Goal: Book appointment/travel/reservation

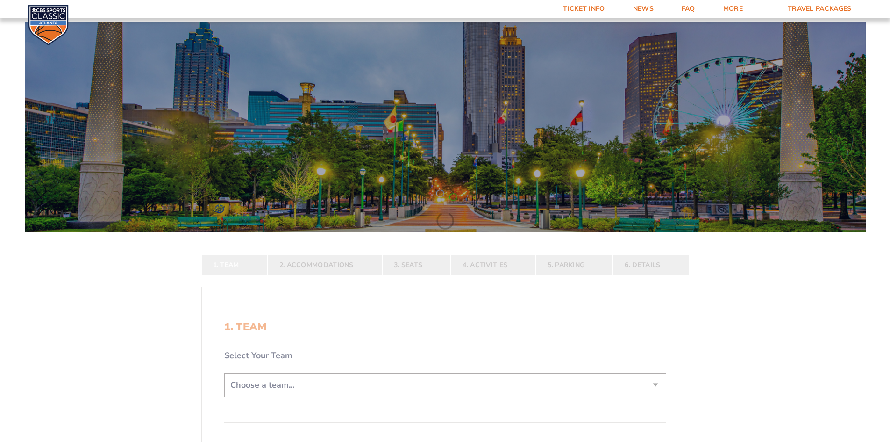
scroll to position [140, 0]
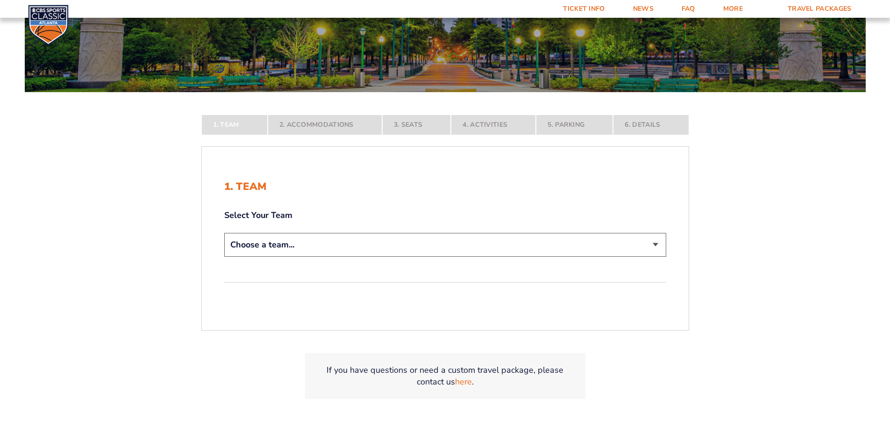
click at [655, 244] on select "Choose a team... [US_STATE] Wildcats [US_STATE] State Buckeyes [US_STATE] Tar H…" at bounding box center [445, 245] width 442 height 24
select select "12956"
click at [224, 257] on select "Choose a team... [US_STATE] Wildcats [US_STATE] State Buckeyes [US_STATE] Tar H…" at bounding box center [445, 245] width 442 height 24
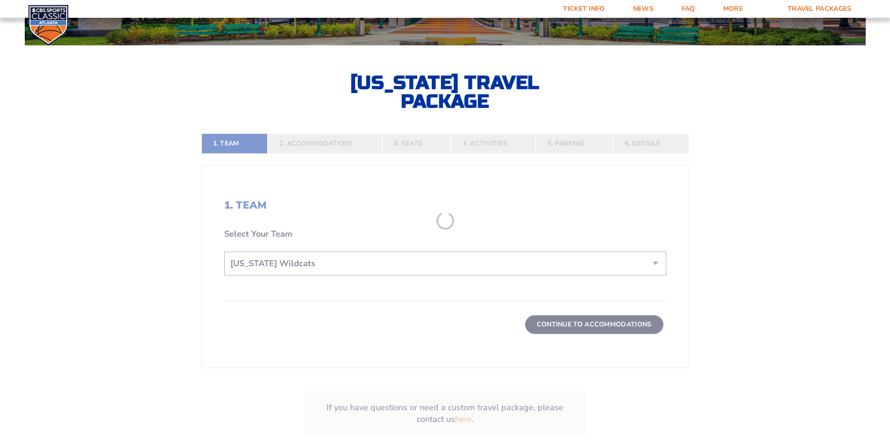
scroll to position [234, 0]
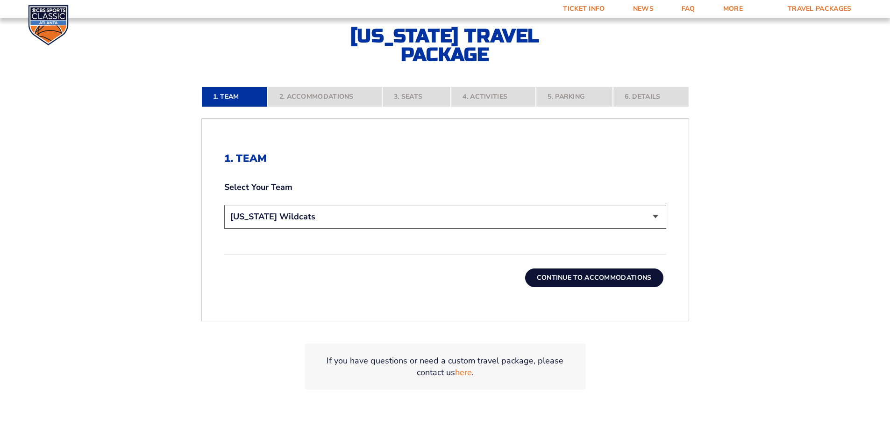
click at [616, 277] on button "Continue To Accommodations" at bounding box center [594, 277] width 138 height 19
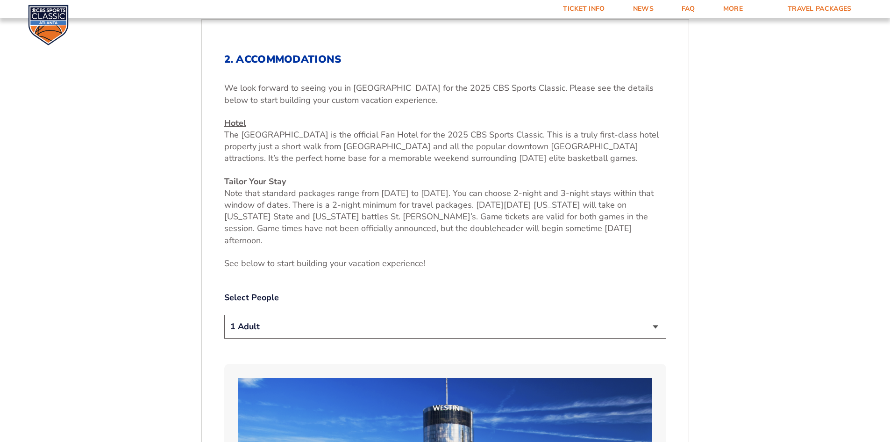
scroll to position [349, 0]
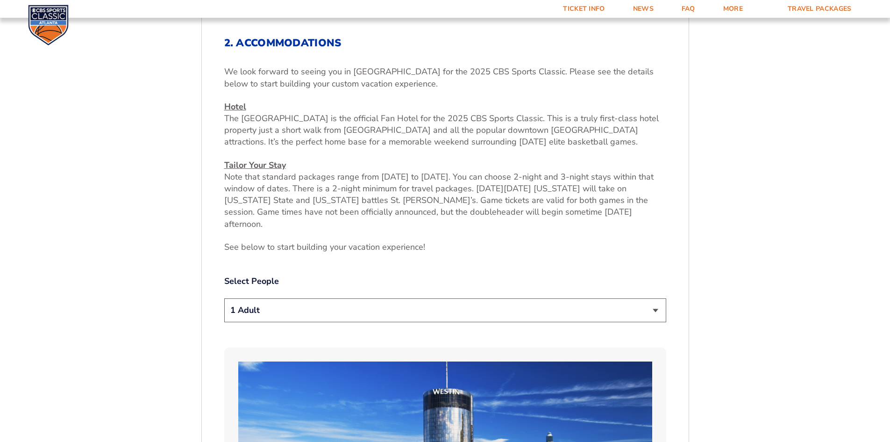
click at [652, 299] on select "1 Adult 2 Adults 3 Adults 4 Adults 2 Adults + 1 Child 2 Adults + 2 Children 2 A…" at bounding box center [445, 310] width 442 height 24
select select "2 Adults"
click at [224, 298] on select "1 Adult 2 Adults 3 Adults 4 Adults 2 Adults + 1 Child 2 Adults + 2 Children 2 A…" at bounding box center [445, 310] width 442 height 24
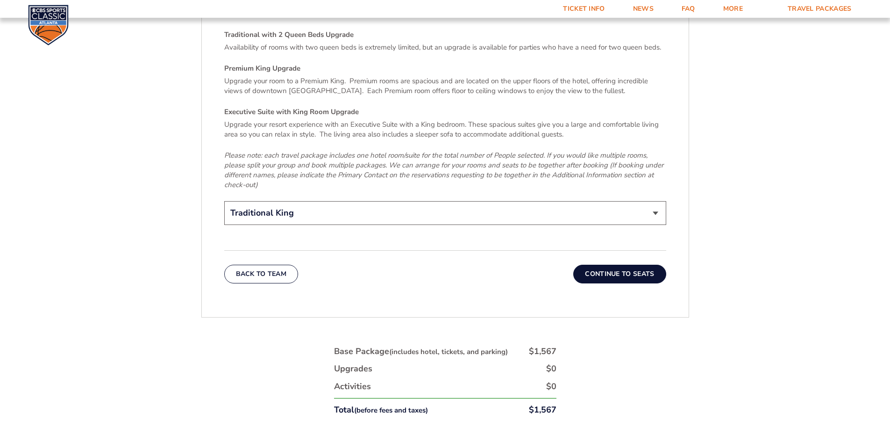
scroll to position [1470, 0]
click at [640, 264] on button "Continue To Seats" at bounding box center [619, 273] width 93 height 19
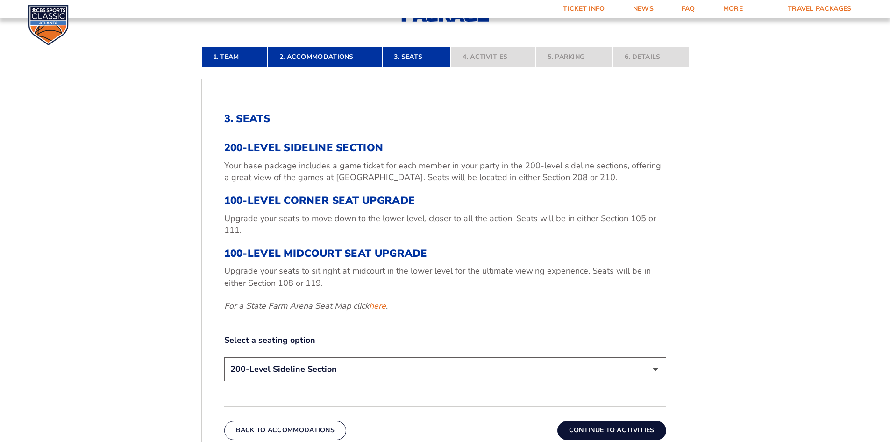
scroll to position [302, 0]
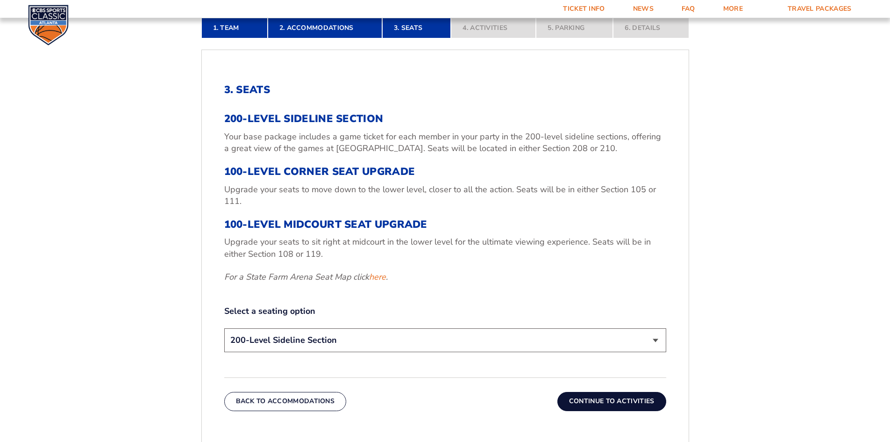
click at [653, 338] on select "200-Level Sideline Section 100-Level Corner Seat Upgrade (+$120 per person) 100…" at bounding box center [445, 340] width 442 height 24
click at [741, 282] on form "[US_STATE] [US_STATE] Travel Package [US_STATE][GEOGRAPHIC_DATA] [US_STATE] Sta…" at bounding box center [445, 182] width 890 height 969
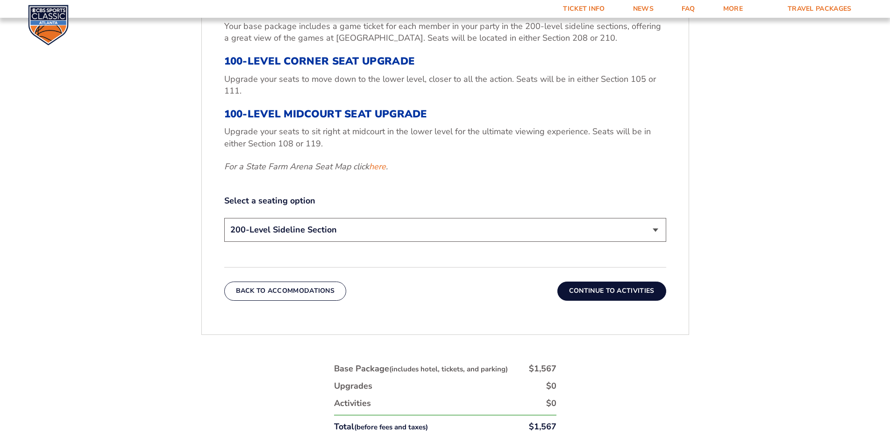
scroll to position [442, 0]
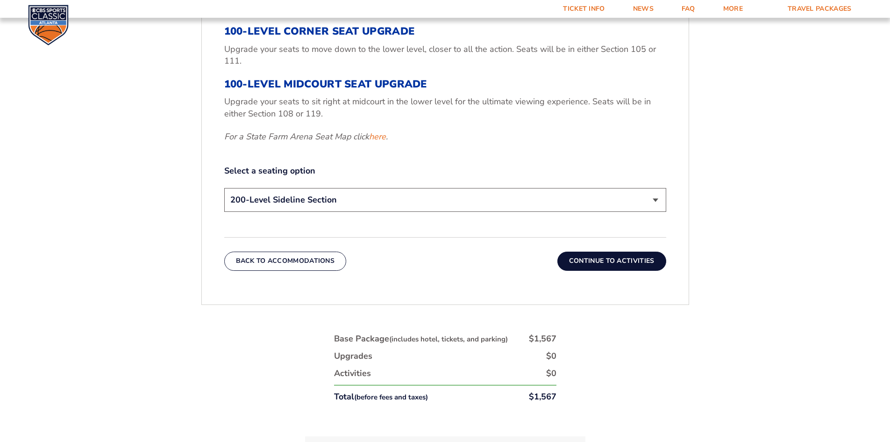
click at [616, 271] on div "3. Seats 200-Level Sideline Section Your base package includes a game ticket fo…" at bounding box center [445, 106] width 487 height 371
click at [620, 266] on button "Continue To Activities" at bounding box center [611, 260] width 109 height 19
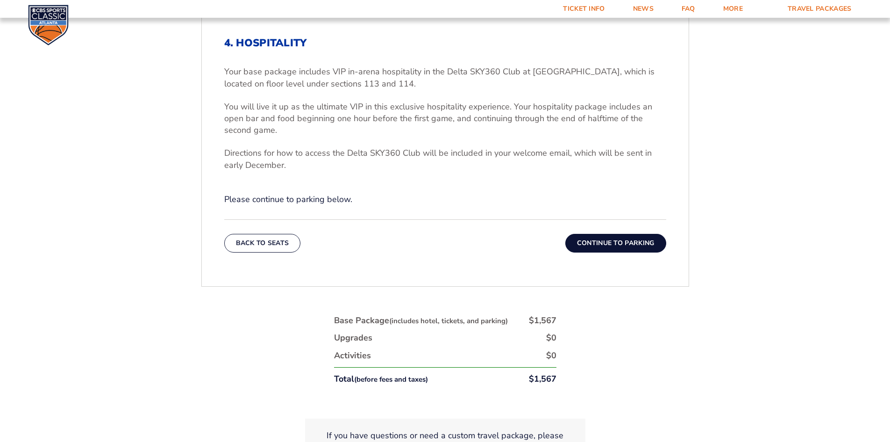
scroll to position [396, 0]
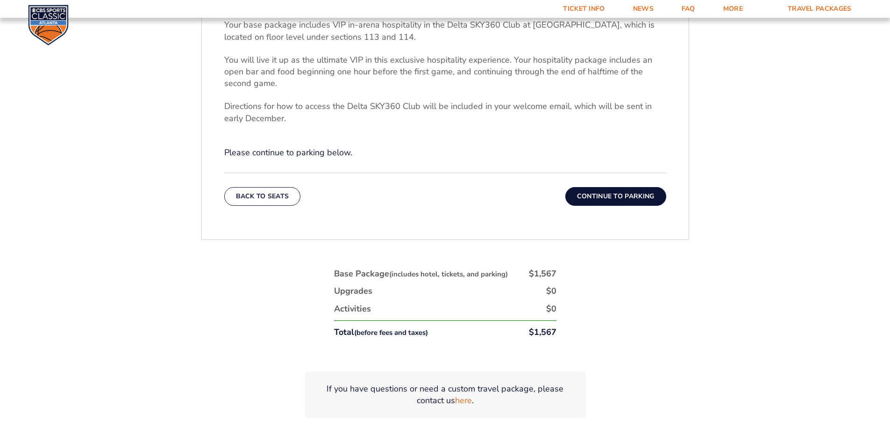
click at [619, 195] on button "Continue To Parking" at bounding box center [615, 196] width 101 height 19
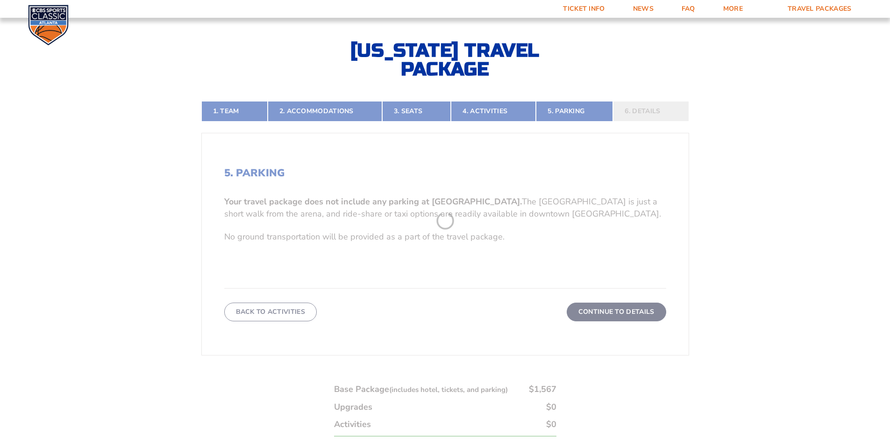
scroll to position [209, 0]
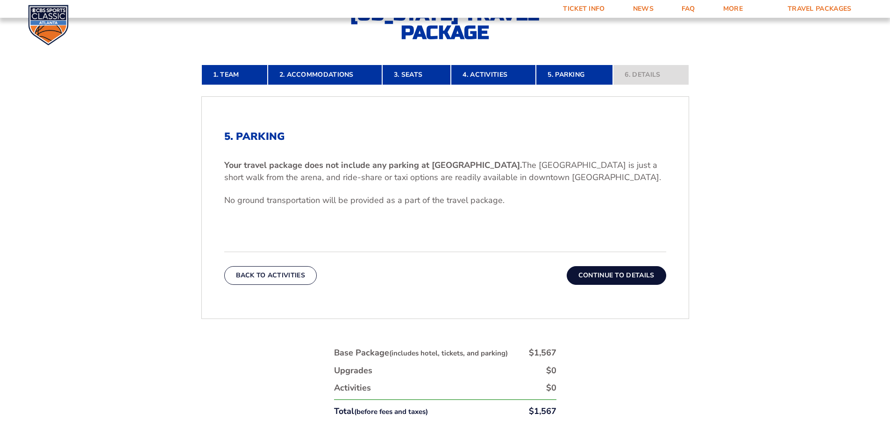
click at [635, 271] on button "Continue To Details" at bounding box center [617, 275] width 100 height 19
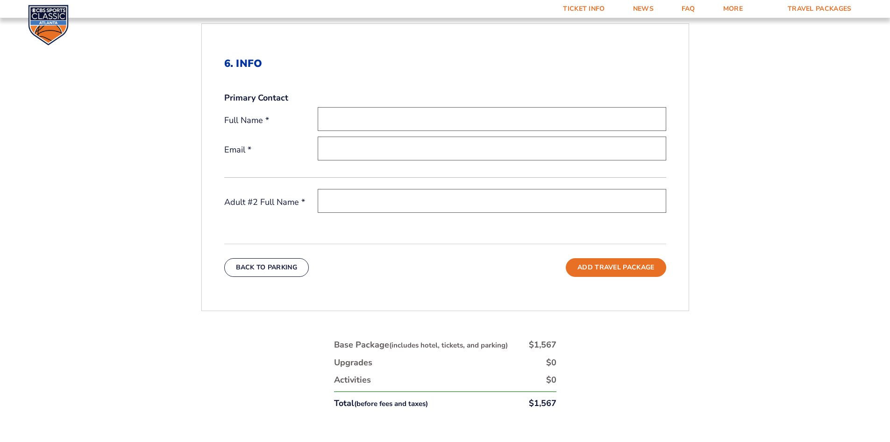
scroll to position [162, 0]
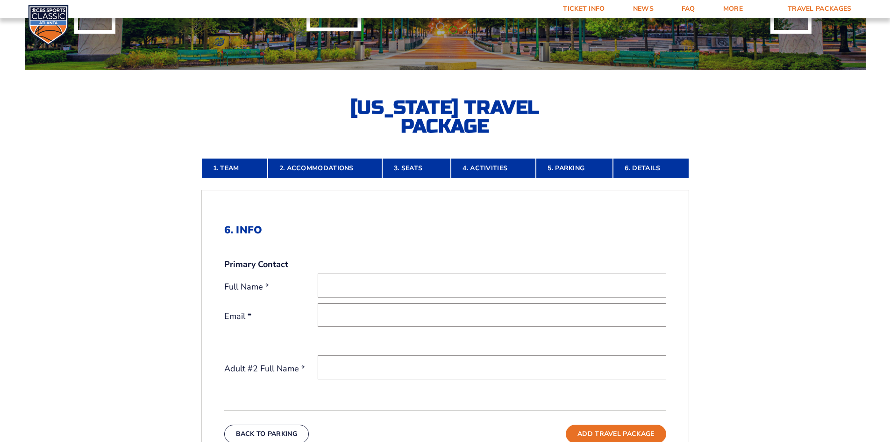
click at [485, 284] on input "text" at bounding box center [492, 285] width 349 height 24
type input "[PERSON_NAME]"
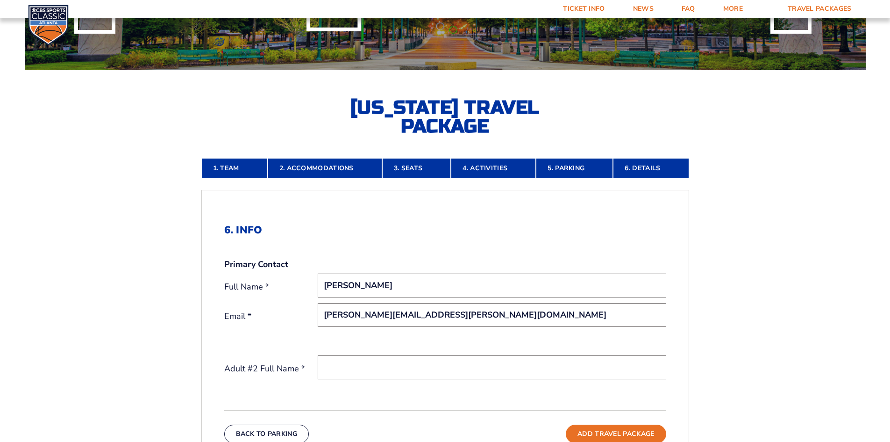
type input "[PERSON_NAME][EMAIL_ADDRESS][PERSON_NAME][DOMAIN_NAME]"
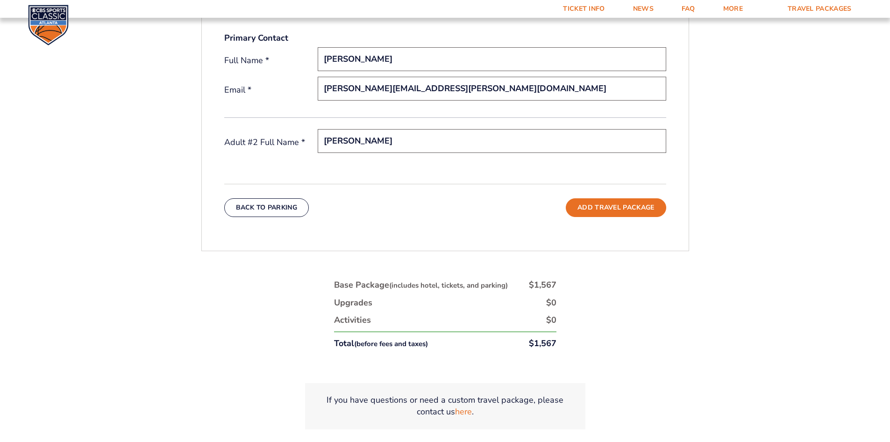
scroll to position [396, 0]
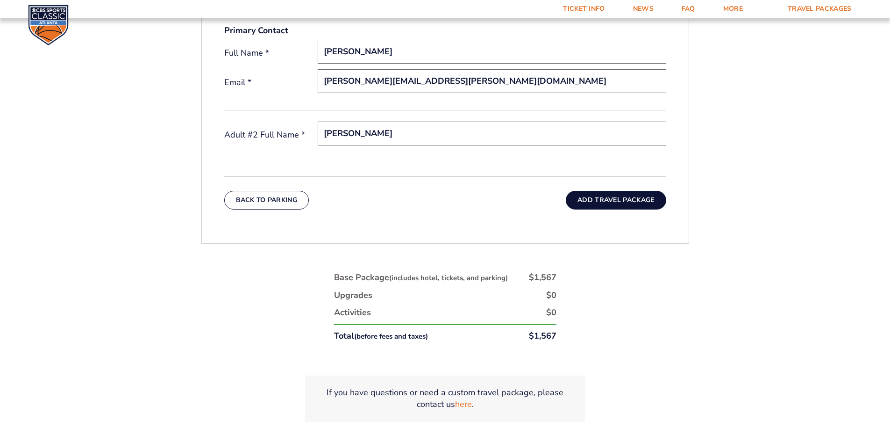
type input "[PERSON_NAME]"
click at [643, 203] on button "Add Travel Package" at bounding box center [616, 200] width 100 height 19
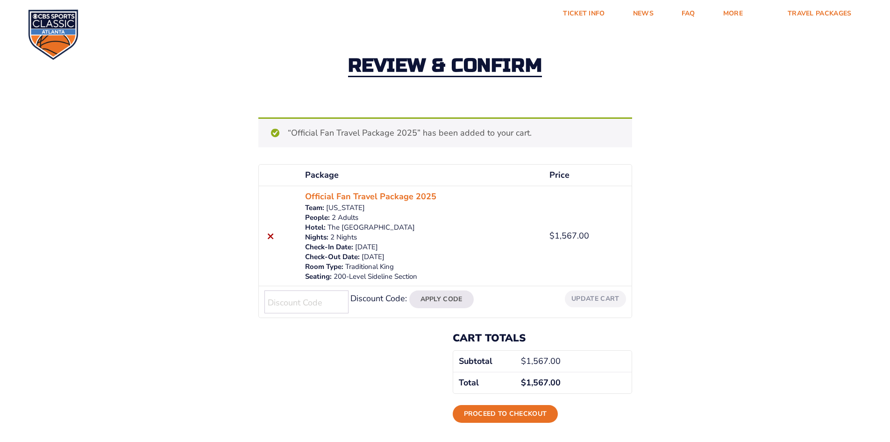
scroll to position [47, 0]
